Goal: Information Seeking & Learning: Learn about a topic

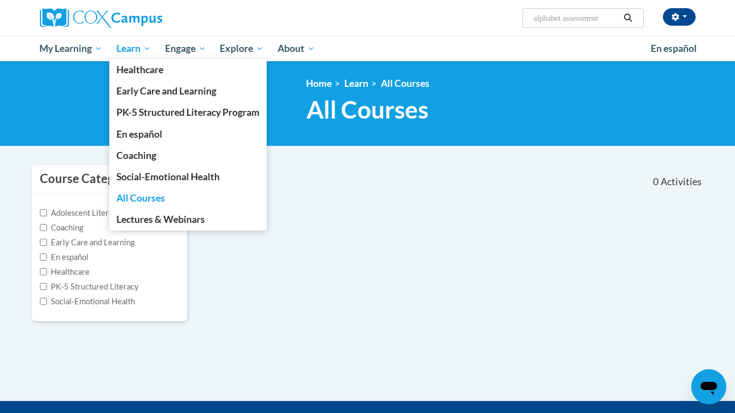
click at [134, 197] on span "All Courses" at bounding box center [140, 197] width 49 height 11
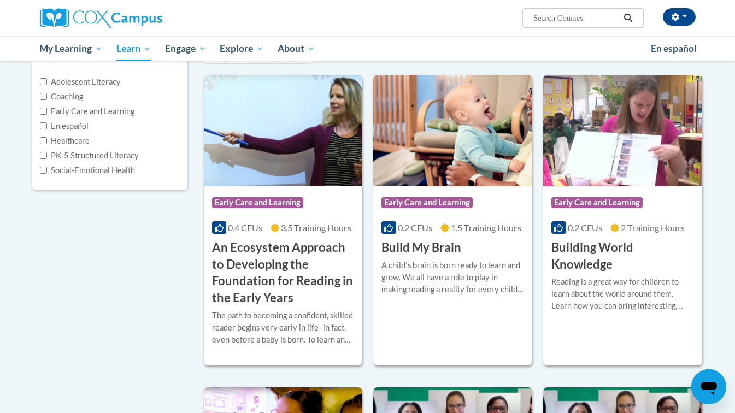
scroll to position [153, 0]
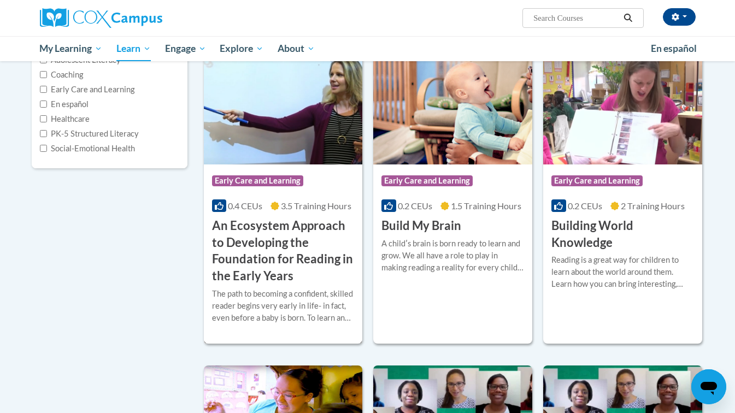
click at [252, 232] on h3 "An Ecosystem Approach to Developing the Foundation for Reading in the Early Yea…" at bounding box center [283, 250] width 143 height 67
